Goal: Task Accomplishment & Management: Use online tool/utility

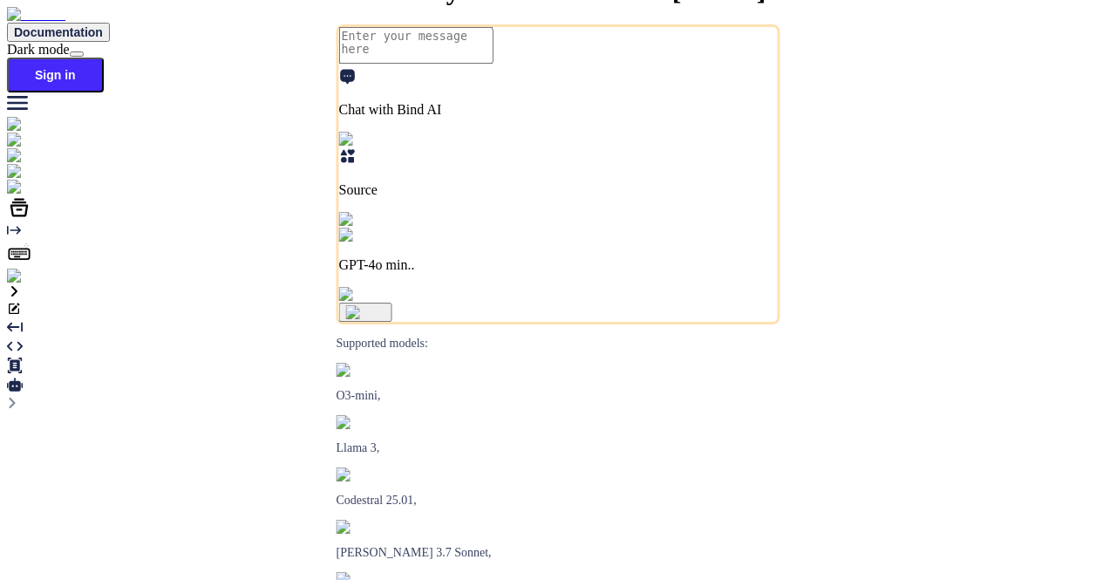
click at [26, 284] on img at bounding box center [31, 277] width 48 height 16
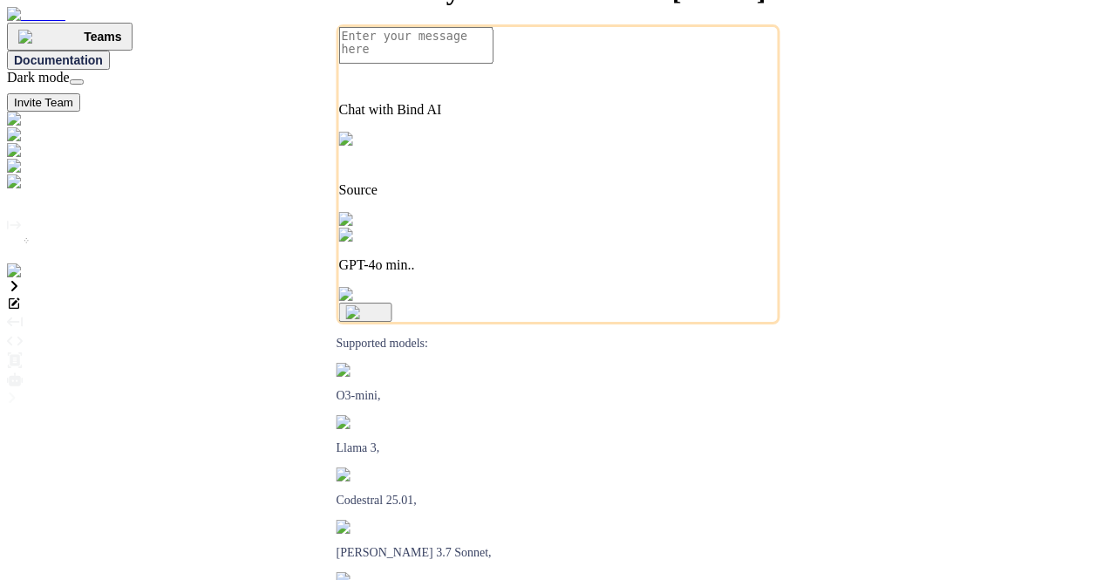
type textarea "x"
click at [16, 279] on img at bounding box center [35, 271] width 57 height 16
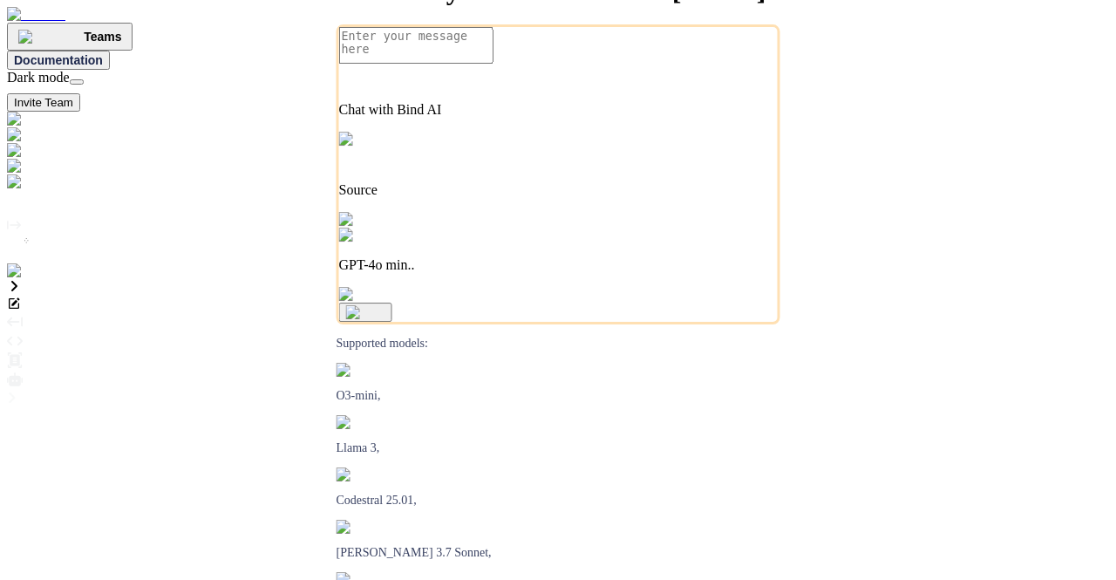
click at [28, 190] on img at bounding box center [50, 182] width 87 height 16
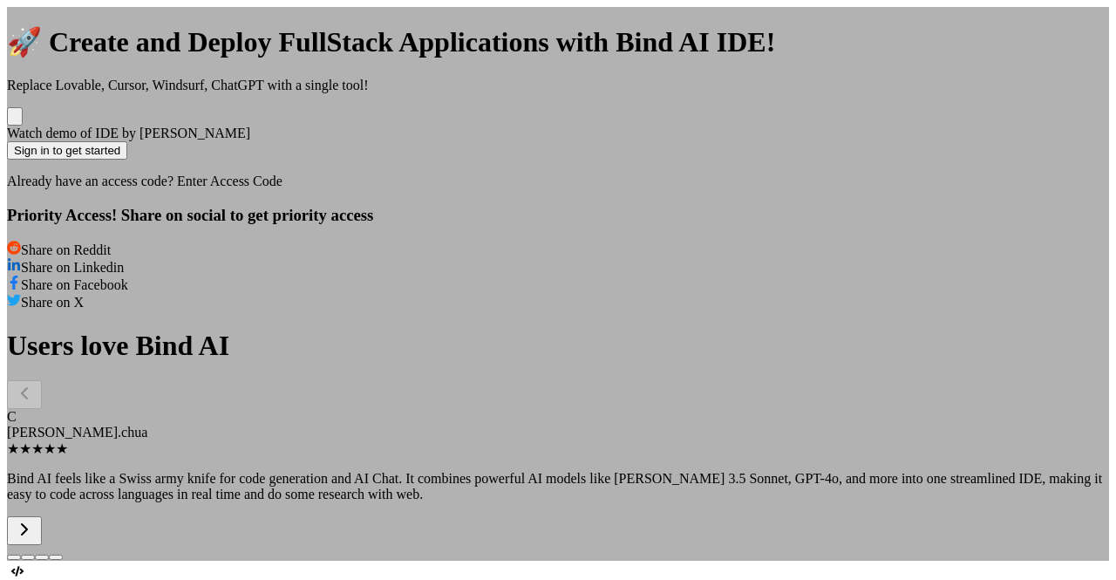
click at [997, 180] on div "🚀 Create and Deploy FullStack Applications with Bind AI IDE! Replace Lovable, C…" at bounding box center [558, 284] width 1102 height 554
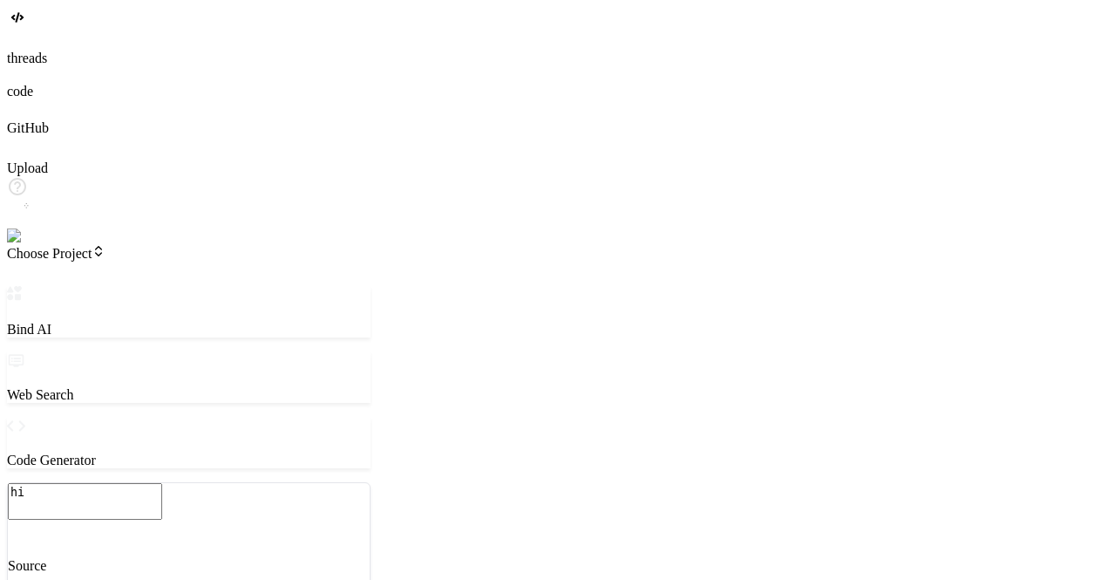
click at [91, 246] on span "Choose Project" at bounding box center [56, 253] width 99 height 15
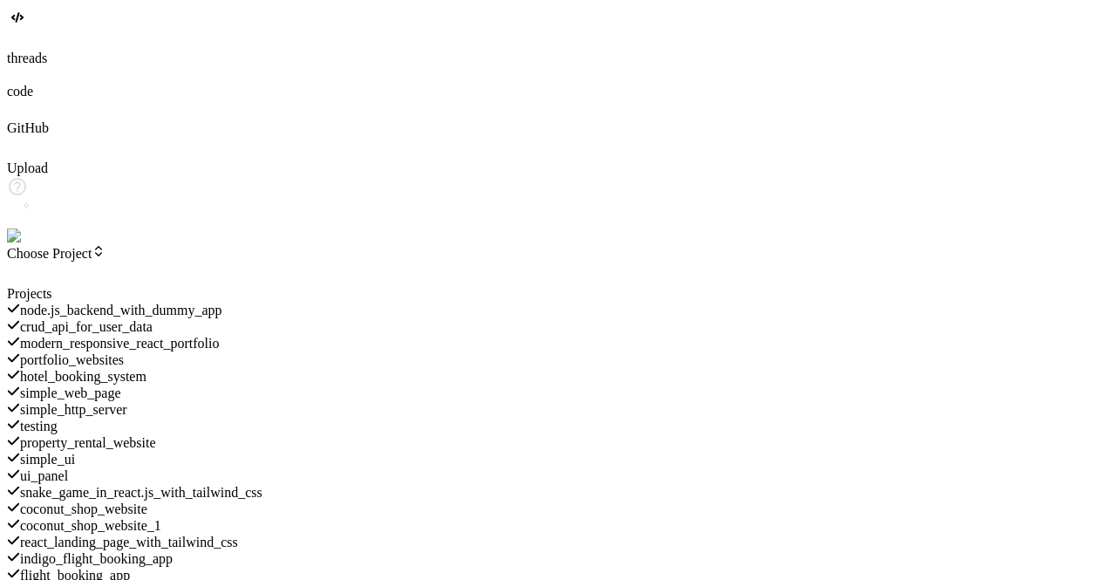
click at [146, 369] on span "hotel_booking_system" at bounding box center [83, 376] width 126 height 15
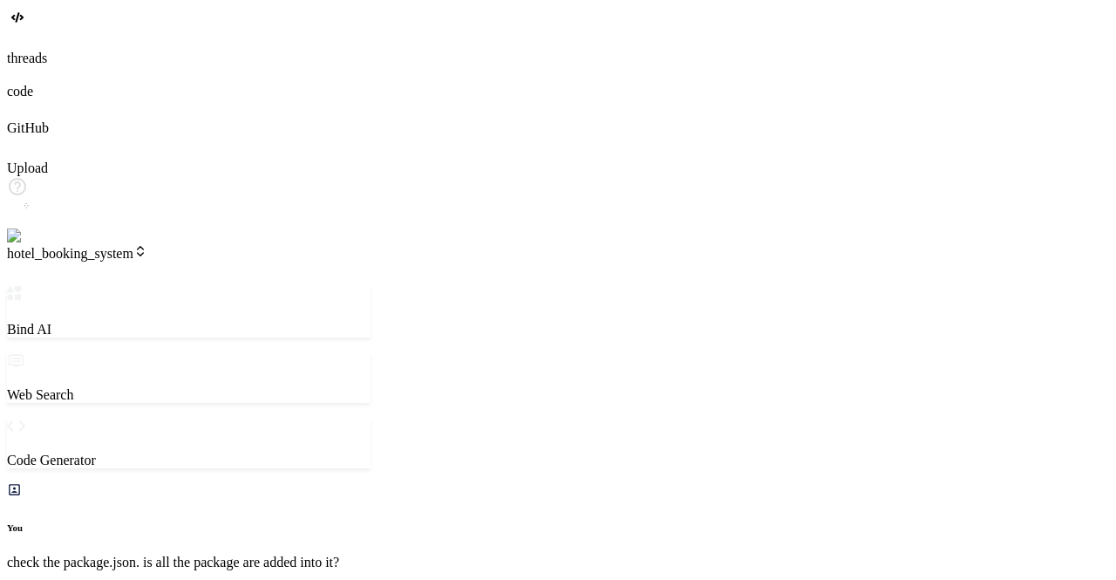
scroll to position [1895, 0]
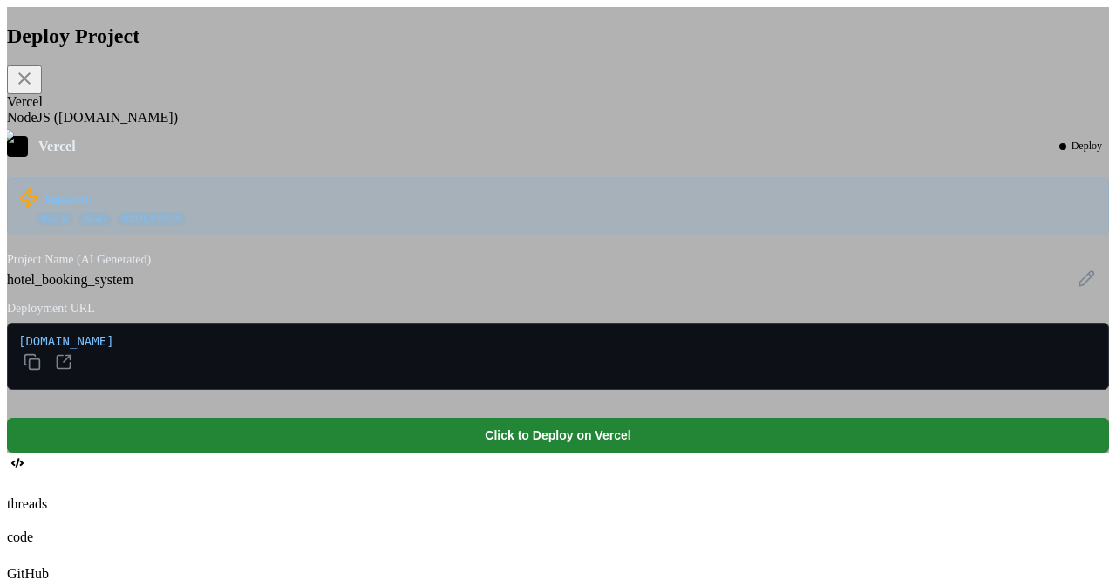
click at [444, 126] on div "NodeJS (Fly.io)" at bounding box center [558, 118] width 1102 height 16
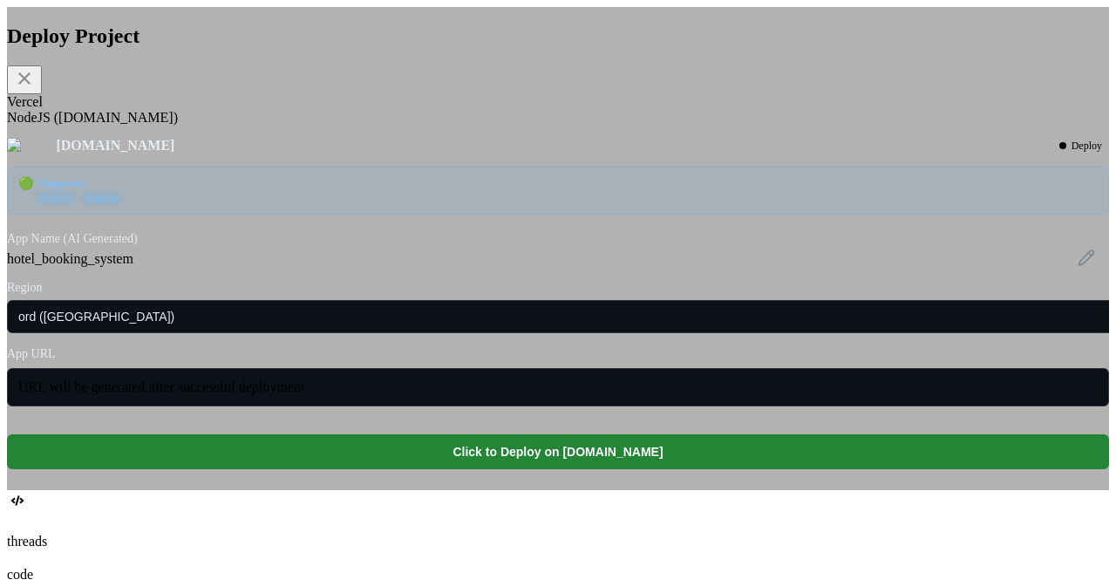
click at [340, 110] on div "Vercel" at bounding box center [558, 102] width 1102 height 16
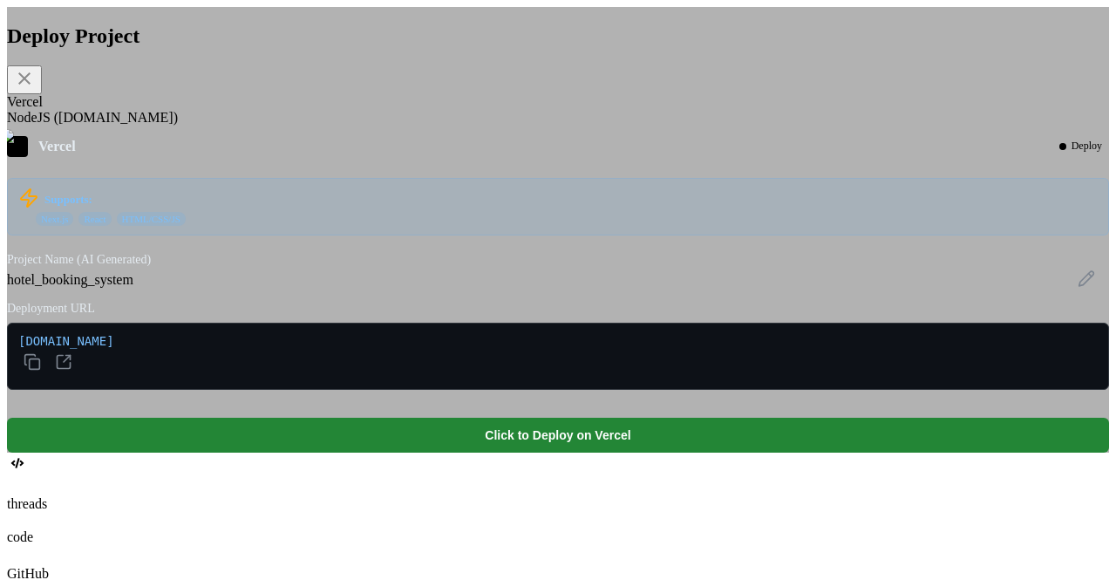
click at [410, 126] on div "NodeJS (Fly.io)" at bounding box center [558, 118] width 1102 height 16
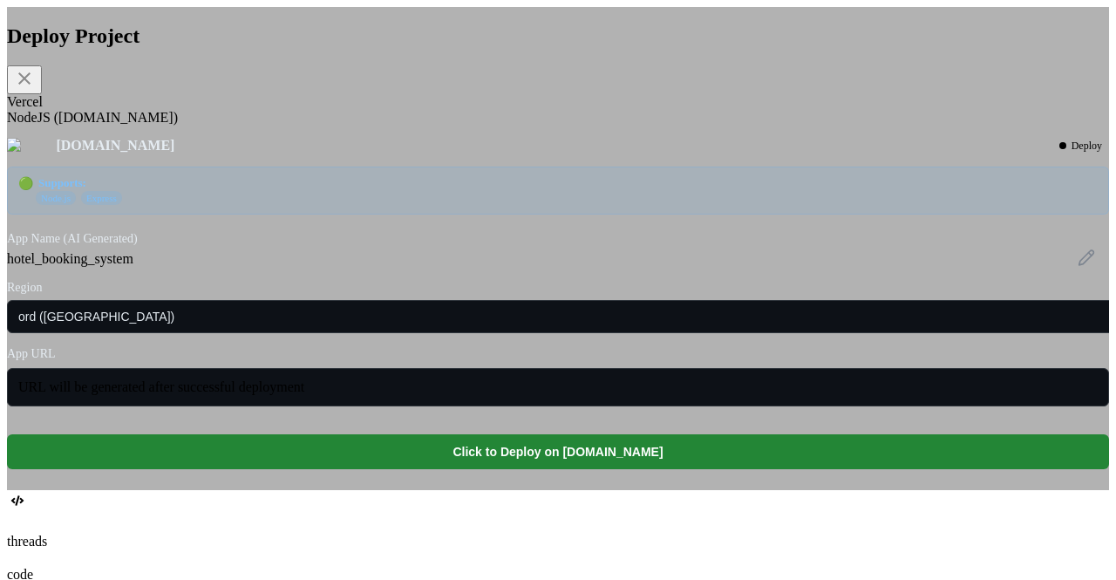
click at [342, 109] on div "Vercel" at bounding box center [558, 102] width 1102 height 16
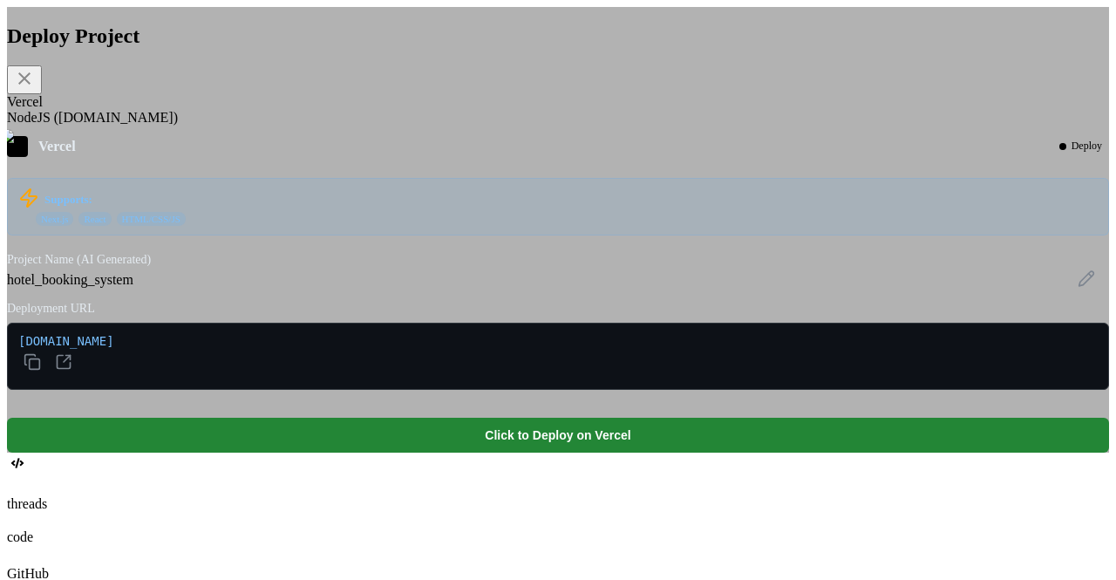
scroll to position [1285, 0]
click at [453, 126] on div "NodeJS (Fly.io)" at bounding box center [558, 118] width 1102 height 16
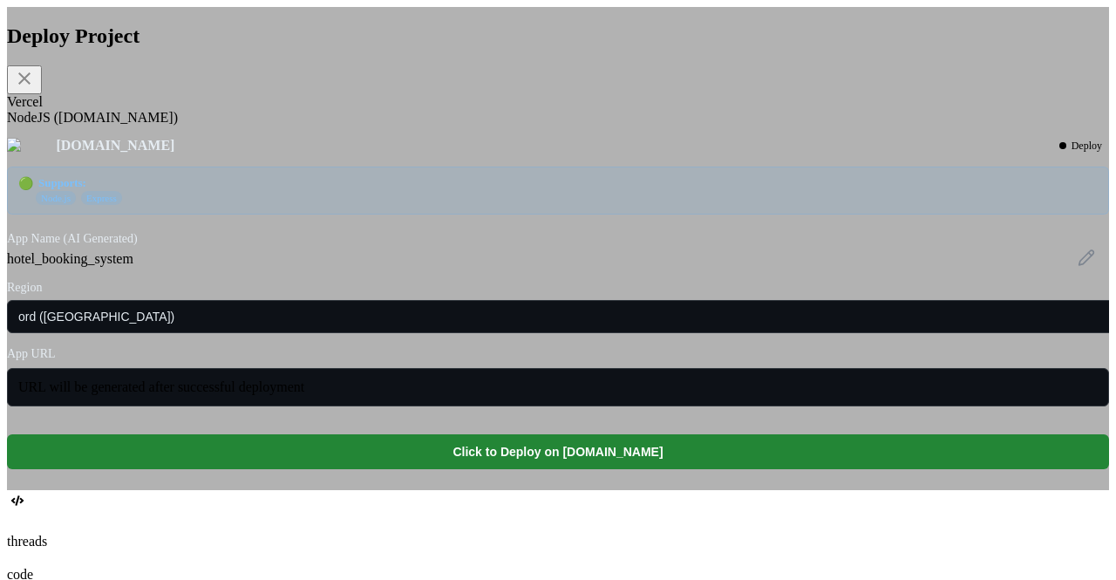
scroll to position [4427, 0]
click at [344, 110] on div "Vercel" at bounding box center [558, 102] width 1102 height 16
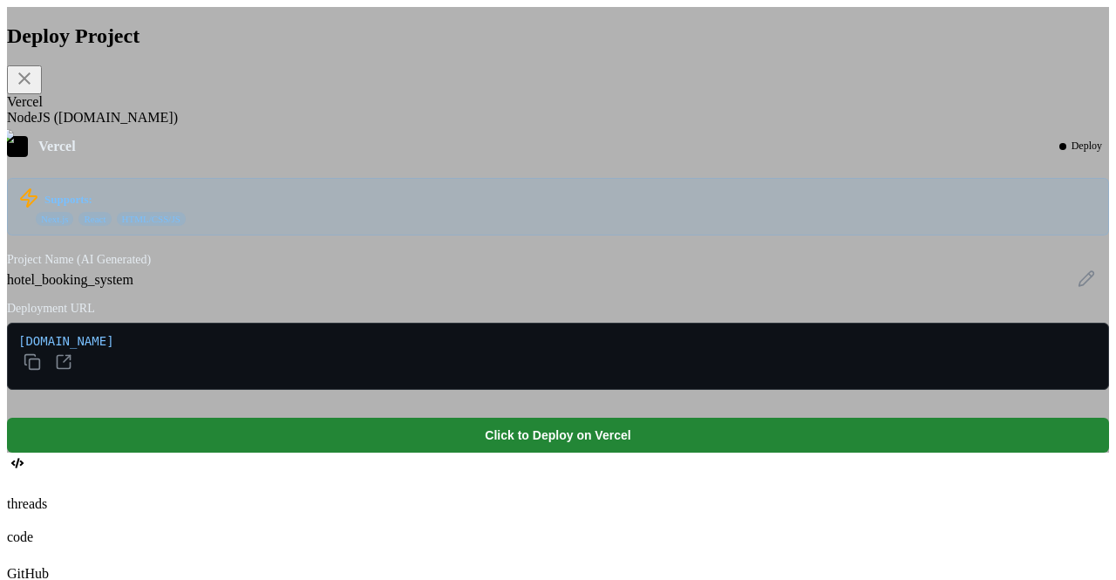
click at [444, 126] on div "NodeJS (Fly.io)" at bounding box center [558, 118] width 1102 height 16
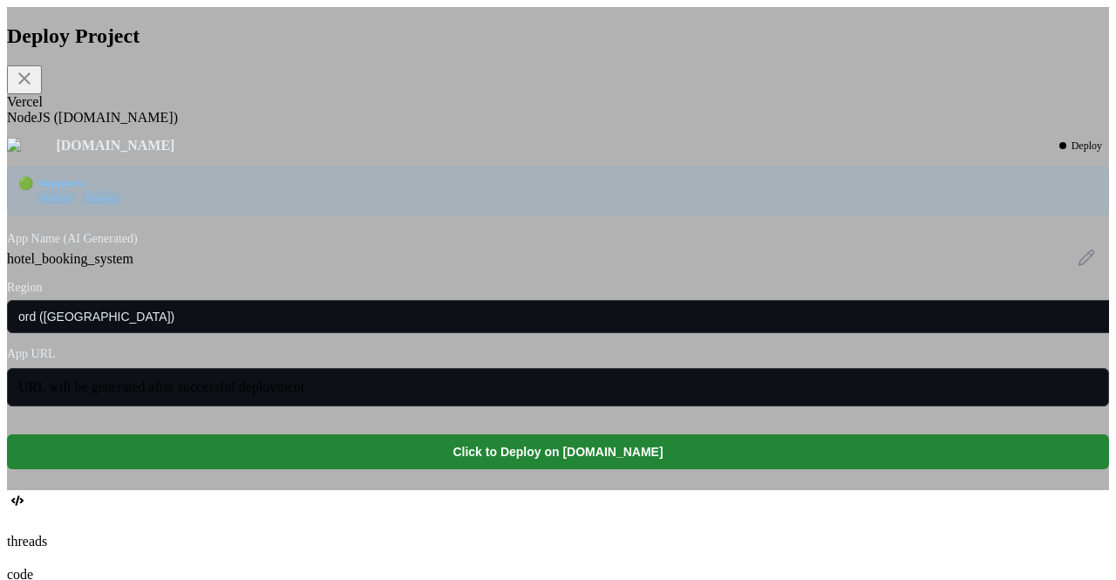
click at [347, 110] on div "Vercel" at bounding box center [558, 102] width 1102 height 16
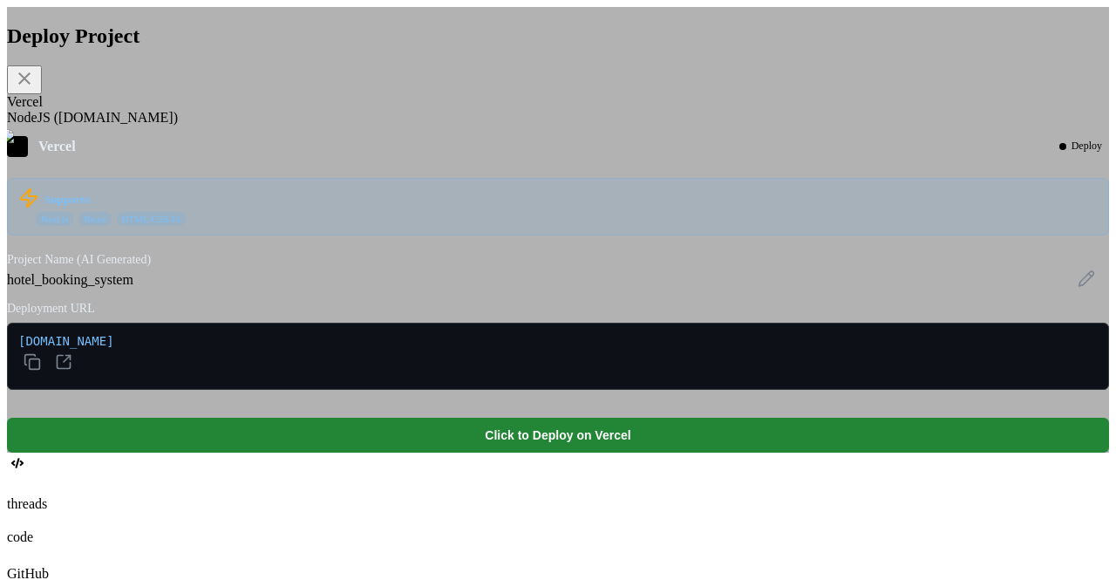
click at [421, 126] on div "NodeJS (Fly.io)" at bounding box center [558, 118] width 1102 height 16
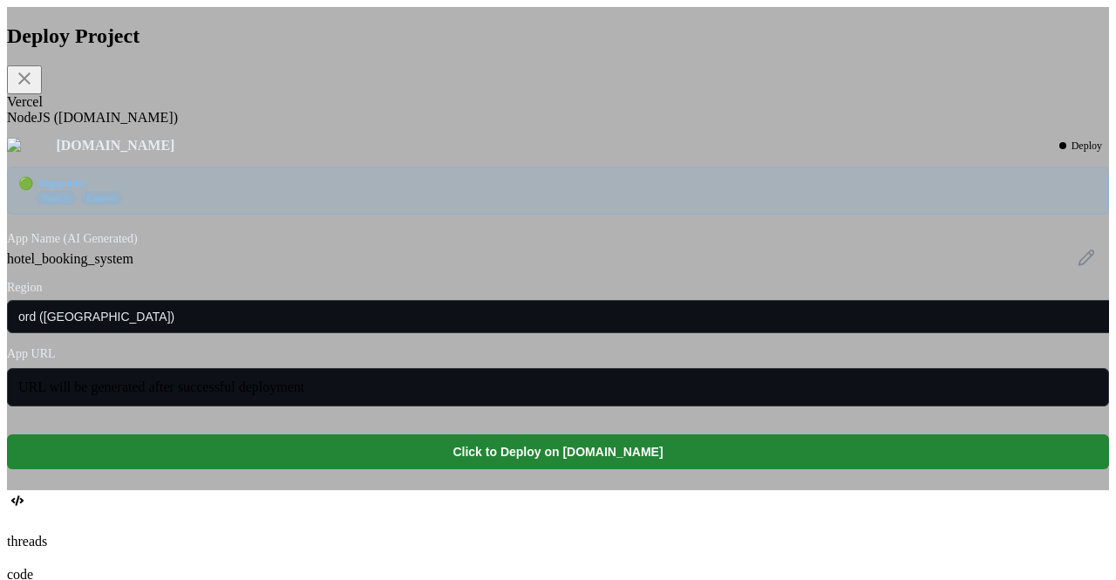
click at [347, 110] on div "Vercel" at bounding box center [558, 102] width 1102 height 16
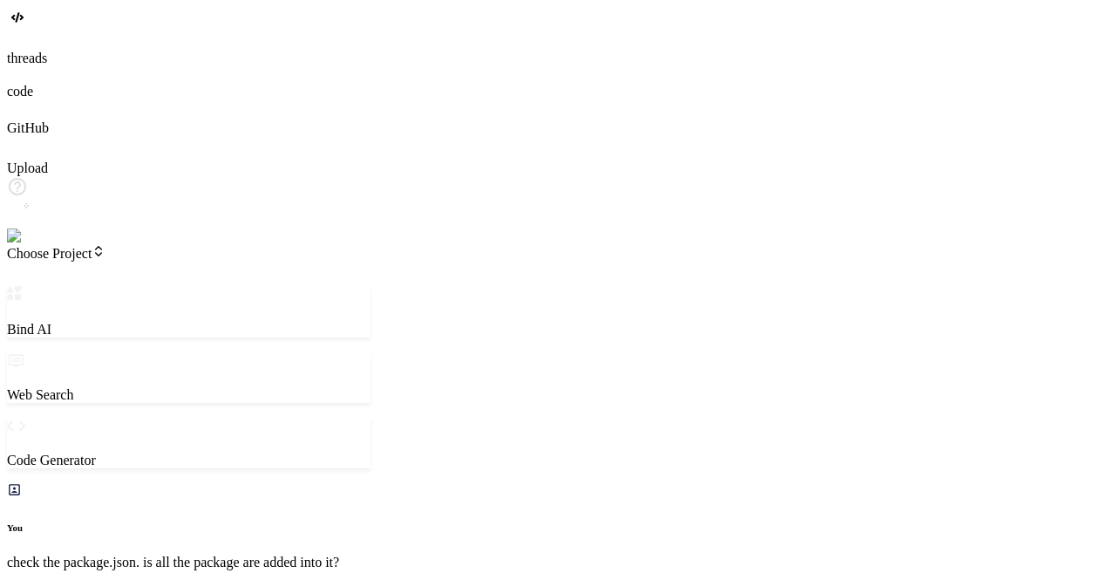
type textarea "x"
